Goal: Task Accomplishment & Management: Manage account settings

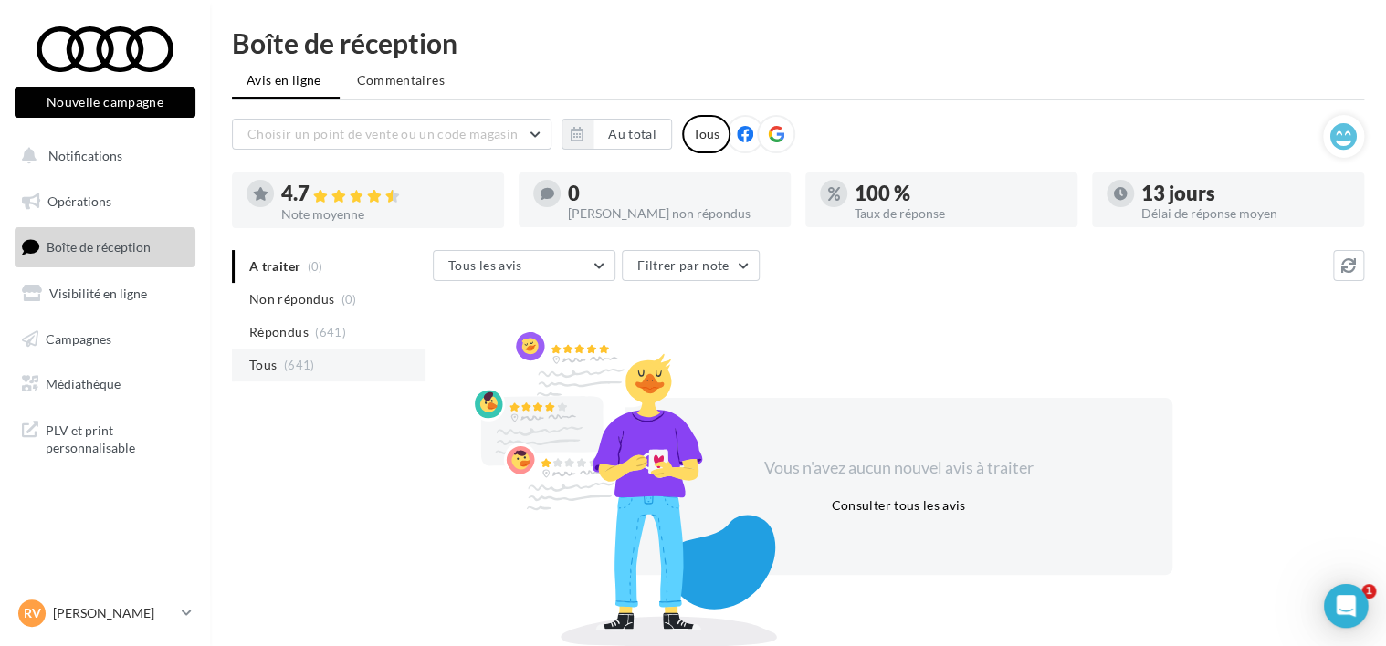
click at [309, 362] on span "(641)" at bounding box center [299, 365] width 31 height 15
click at [275, 360] on span "Tous" at bounding box center [262, 365] width 27 height 18
